Goal: Find specific page/section: Find specific page/section

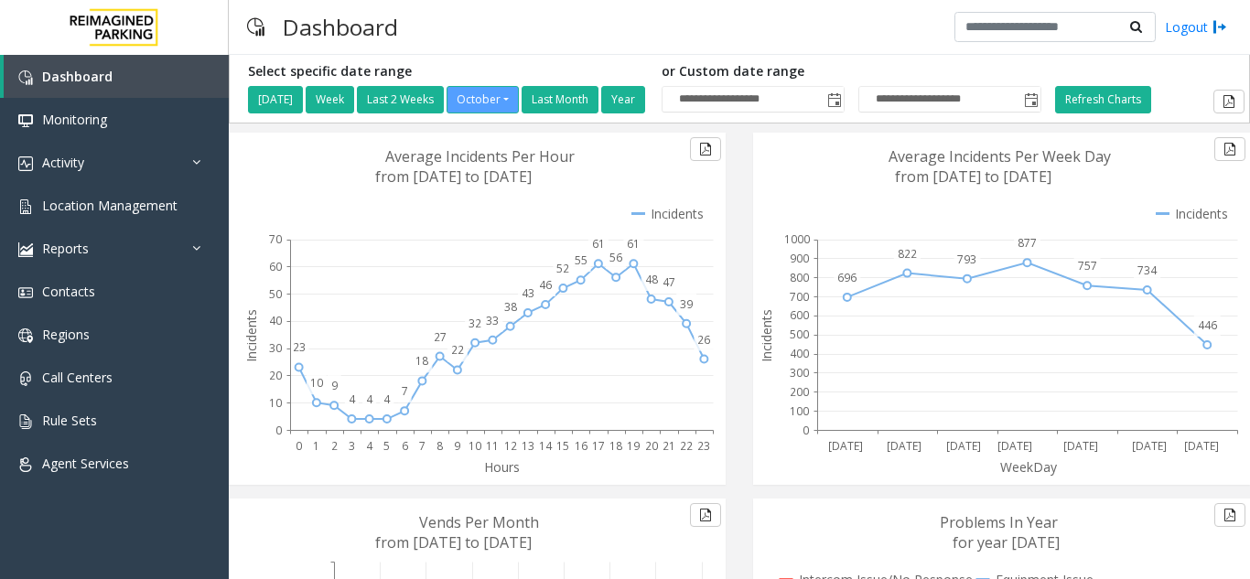
click at [513, 49] on div "Dashboard Logout" at bounding box center [739, 27] width 1021 height 55
click at [141, 209] on span "Location Management" at bounding box center [109, 205] width 135 height 17
